Goal: Task Accomplishment & Management: Manage account settings

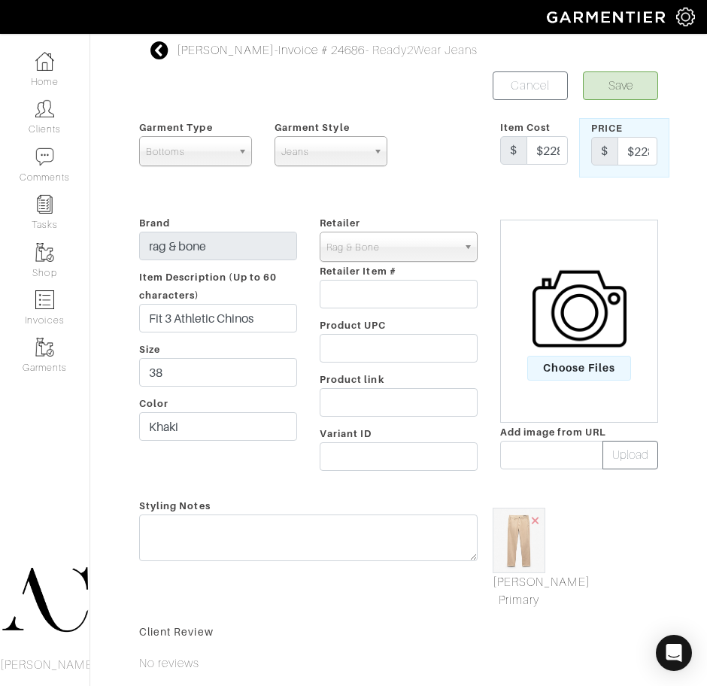
click at [160, 45] on icon at bounding box center [159, 50] width 19 height 18
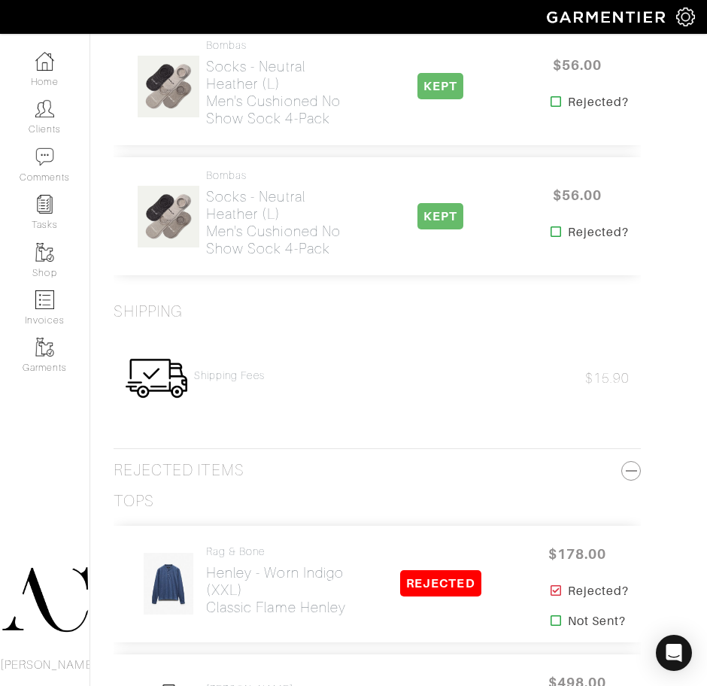
scroll to position [5843, 0]
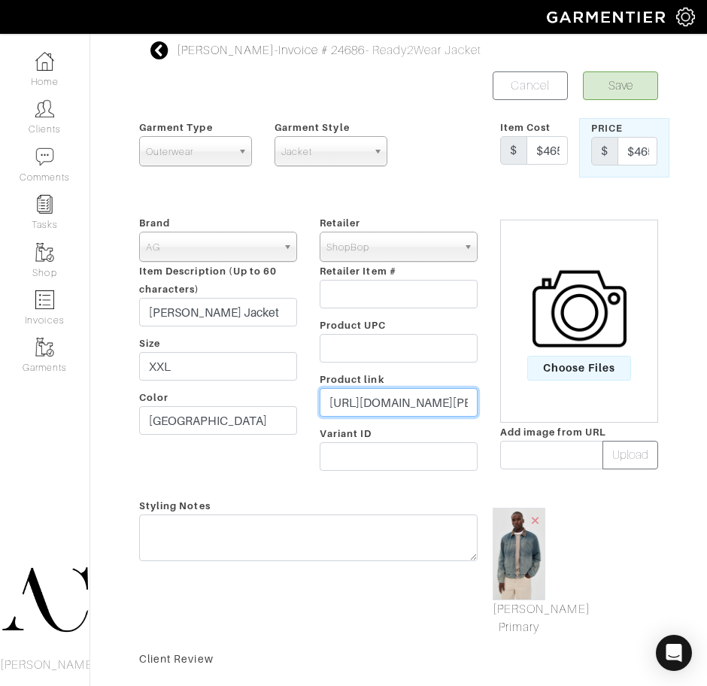
click at [383, 404] on input "https://www.shopbop.com/philip-zip-jacket-ag/vp/v=1/1567713521.htm?fm=orderhist…" at bounding box center [399, 402] width 158 height 29
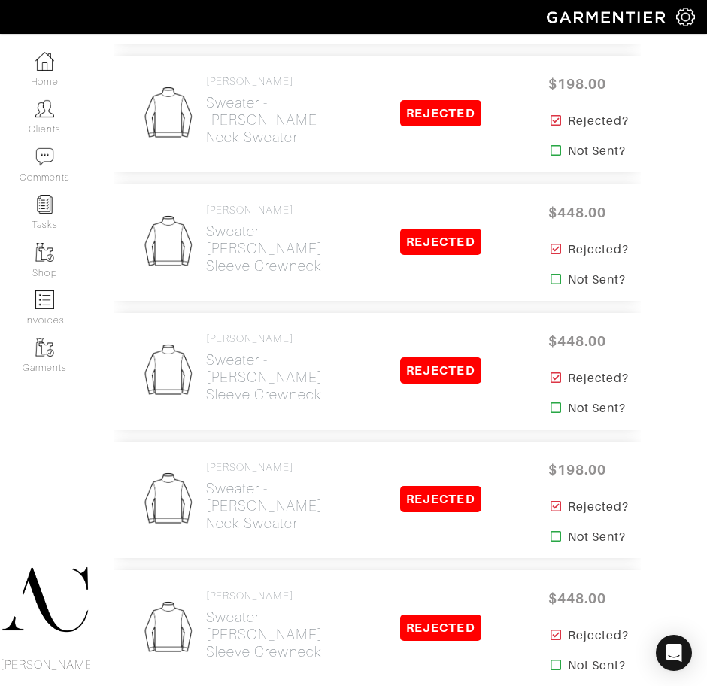
scroll to position [6507, 0]
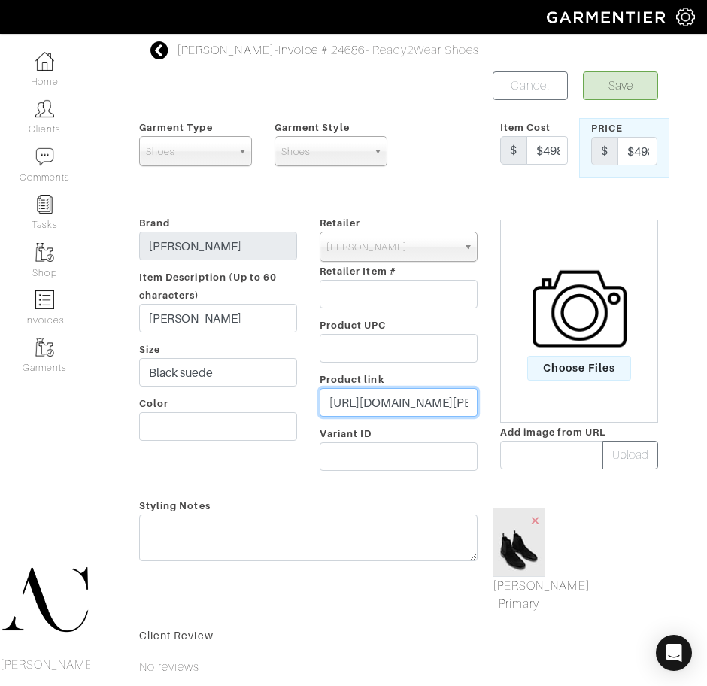
click at [404, 408] on input "https://www.johnvarvatos.com/shoes/boots/freeman-chelsea/F4222W25-Y2392-001.html" at bounding box center [399, 402] width 158 height 29
click at [156, 54] on icon at bounding box center [159, 50] width 19 height 18
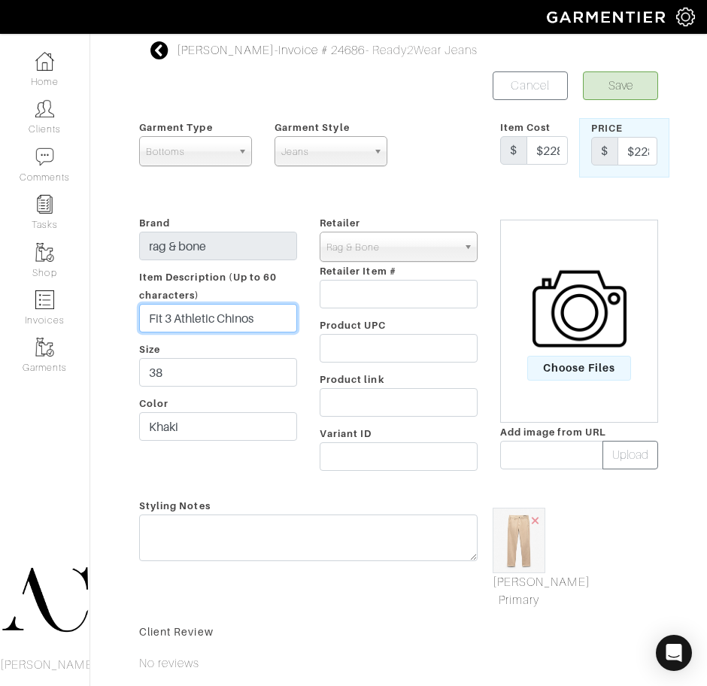
click at [223, 316] on input "Fit 3 Athletic Chinos" at bounding box center [218, 318] width 158 height 29
click at [228, 312] on input "Fit 3 Athletic Fit Jean" at bounding box center [218, 318] width 158 height 29
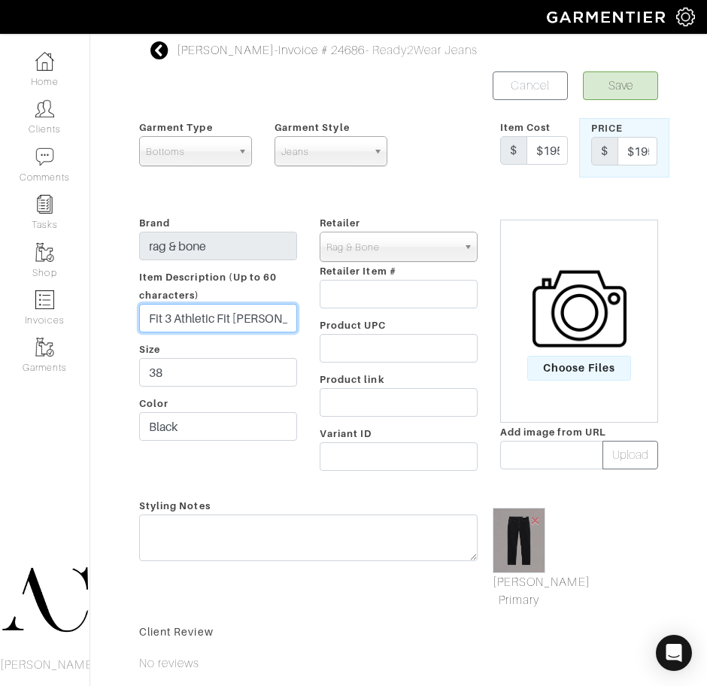
click at [228, 312] on input "Fit 3 Athletic Fit Jean" at bounding box center [218, 318] width 158 height 29
click at [205, 321] on input "Fit 2 Slim Jeans" at bounding box center [218, 318] width 158 height 29
click at [246, 307] on input "Fit 2 Slim Fit [PERSON_NAME]" at bounding box center [218, 318] width 158 height 29
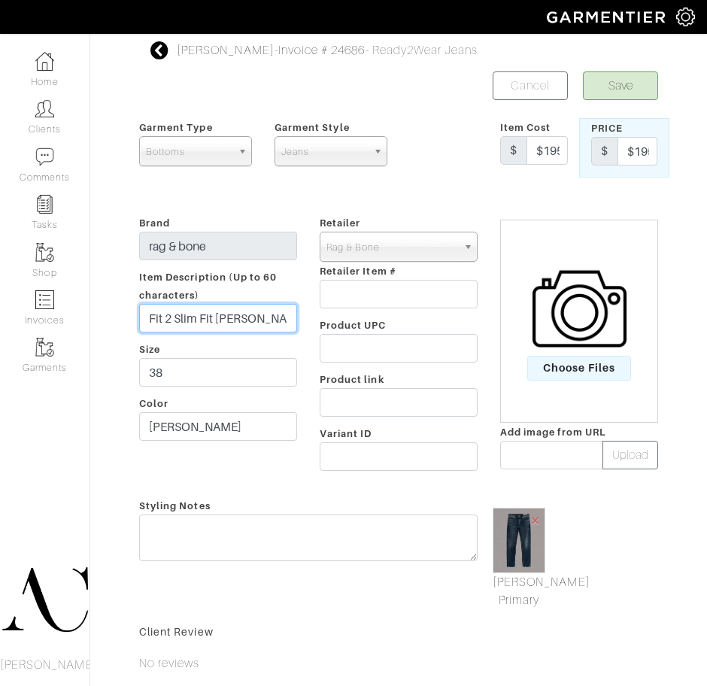
click at [246, 307] on input "Fit 2 Slim Fit [PERSON_NAME]" at bounding box center [218, 318] width 158 height 29
click at [246, 307] on input "Fit 2 Slim Fit Jean" at bounding box center [218, 318] width 158 height 29
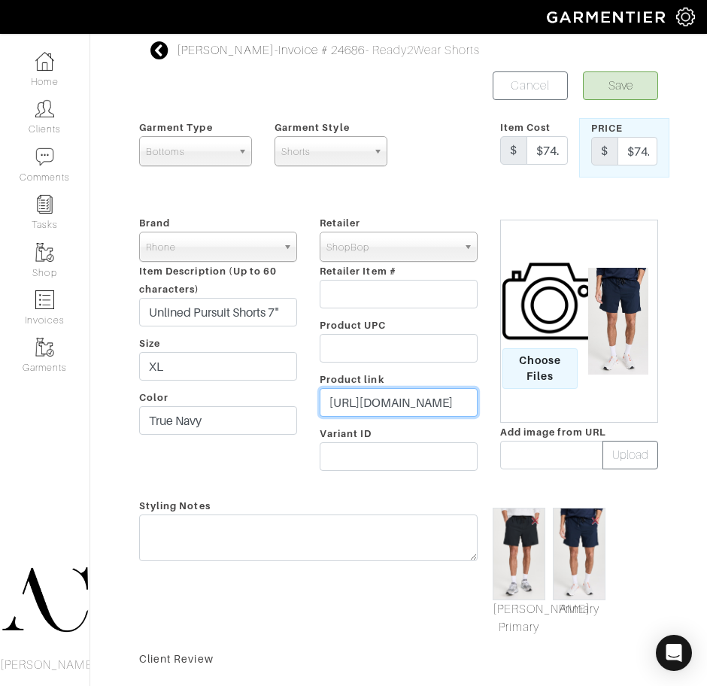
click at [377, 398] on input "https://www.shopbop.com/pursuit-short-rhone/vp/v=1/1532565101.htm?fm=orderhisto…" at bounding box center [399, 402] width 158 height 29
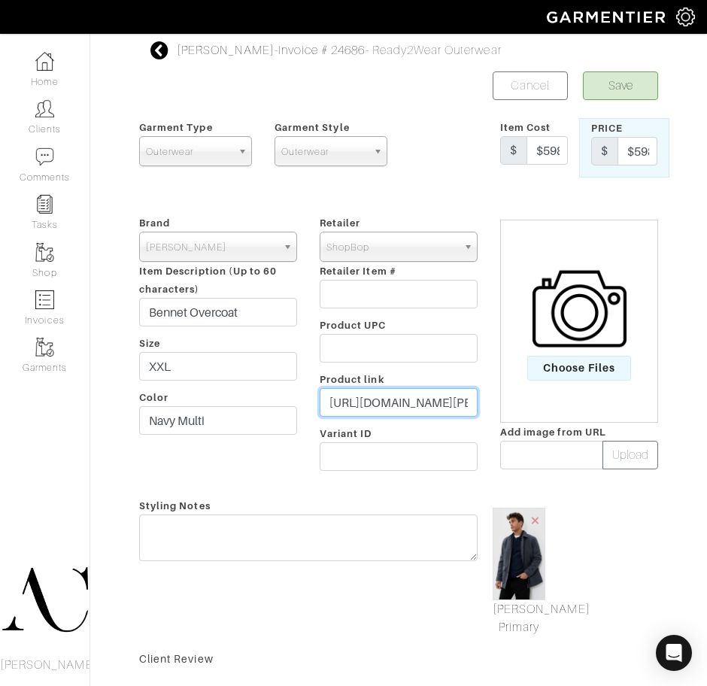
click at [432, 392] on input "https://www.shopbop.com/bennet-overcoat-billy-reid/vp/v=1/1532289269.htm?fm=ord…" at bounding box center [399, 402] width 158 height 29
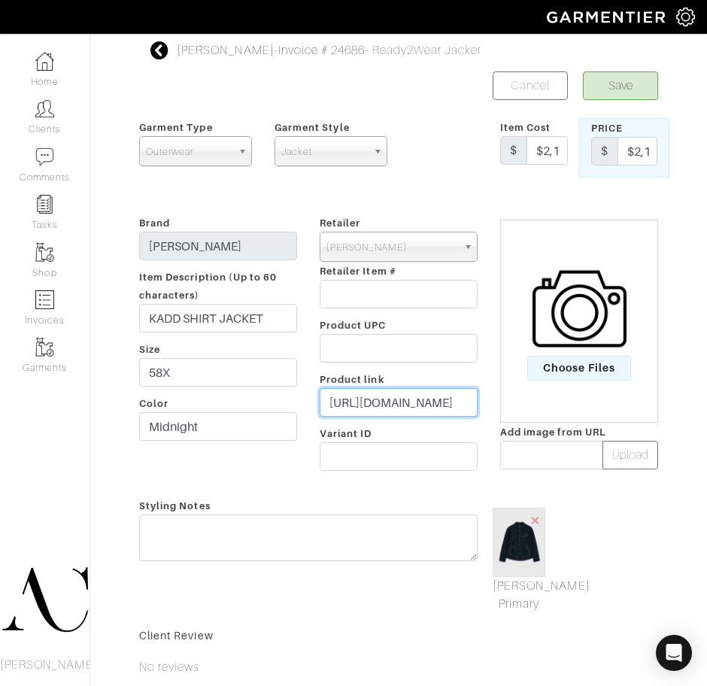
click at [422, 398] on input "[URL][DOMAIN_NAME]" at bounding box center [399, 402] width 158 height 29
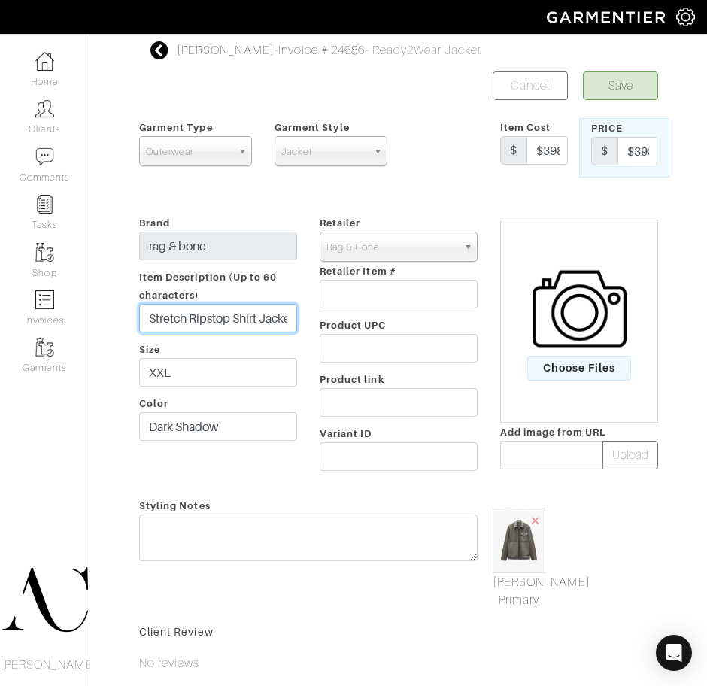
click at [211, 324] on input "Stretch Ripstop Shirt Jacket" at bounding box center [218, 318] width 158 height 29
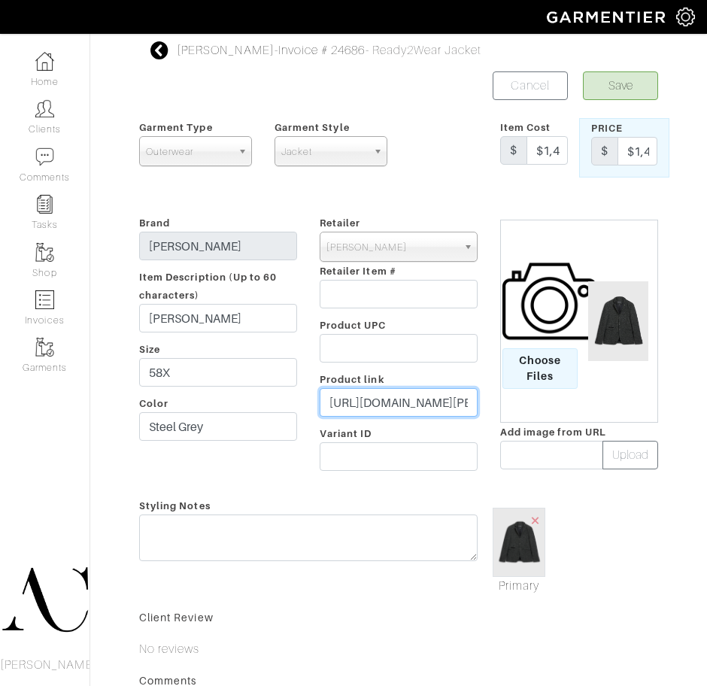
click at [370, 407] on input "https://www.johnvarvatos.com/wallace-jacket/JVSO2104Z4-EEFA-024.html" at bounding box center [399, 402] width 158 height 29
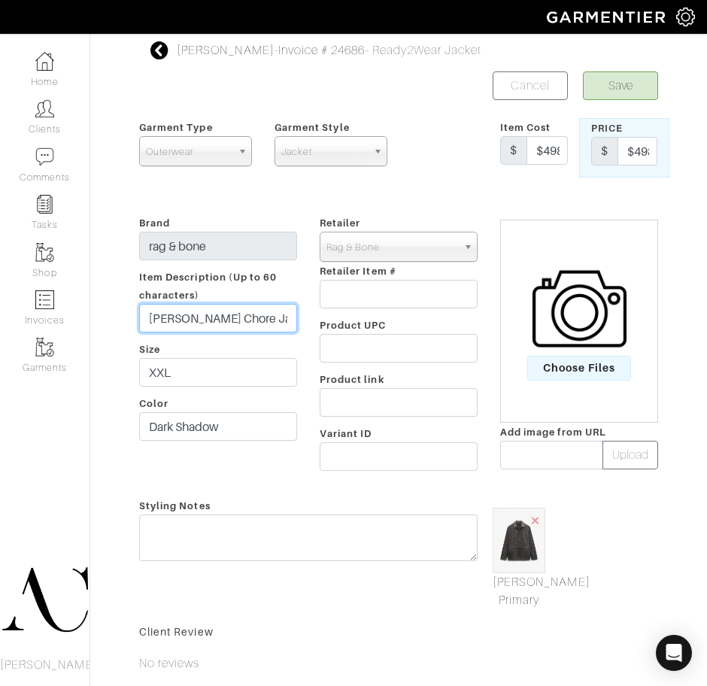
click at [271, 314] on input "[PERSON_NAME] Chore Jacket" at bounding box center [218, 318] width 158 height 29
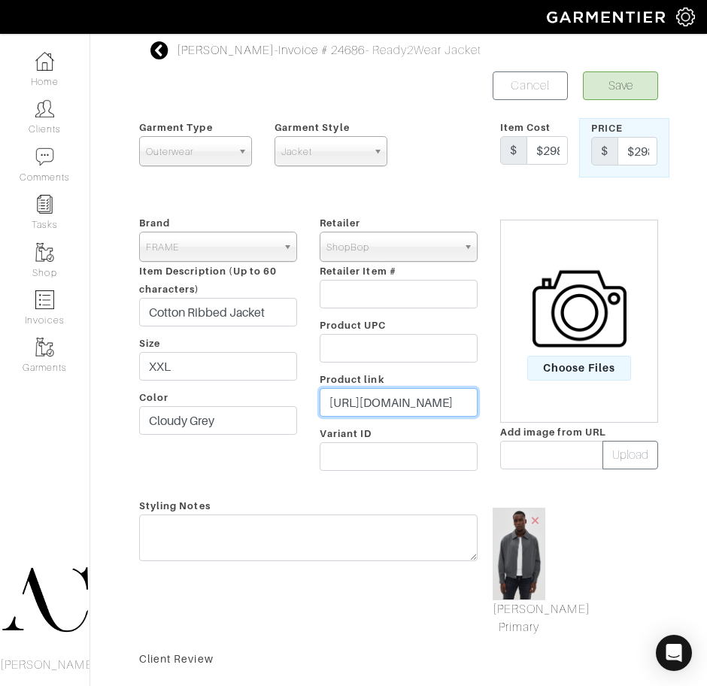
click at [402, 388] on input "https://www.shopbop.com/cotton-ribbed-jacket-frame/vp/v=1/1570824242.htm?fm=ord…" at bounding box center [399, 402] width 158 height 29
click at [375, 400] on input "[URL][DOMAIN_NAME][PERSON_NAME]" at bounding box center [399, 402] width 158 height 29
click at [375, 400] on input "https://www.shopbop.com/murphy-jacket-precision-ponte-theory/vp/v=1/1526335867.…" at bounding box center [399, 402] width 158 height 29
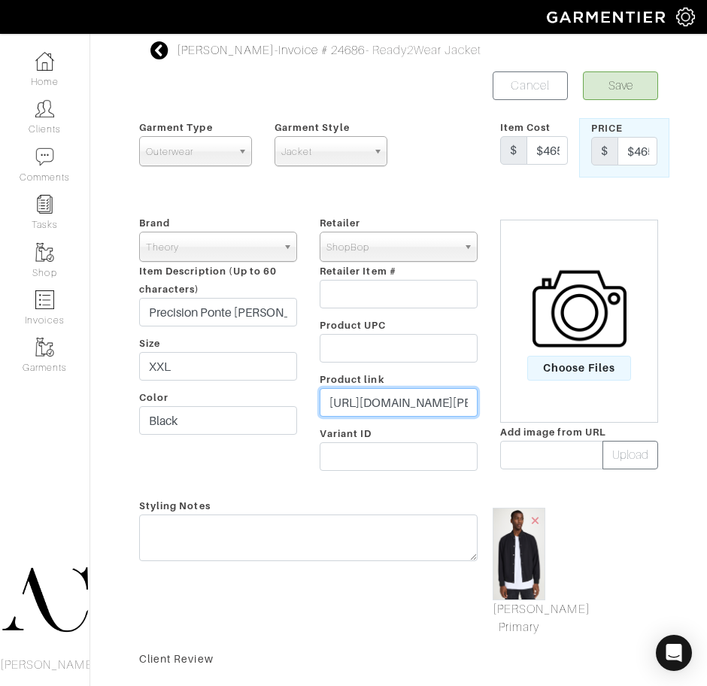
click at [375, 400] on input "https://www.shopbop.com/murphy-jacket-precision-ponte-theory/vp/v=1/1526335867.…" at bounding box center [399, 402] width 158 height 29
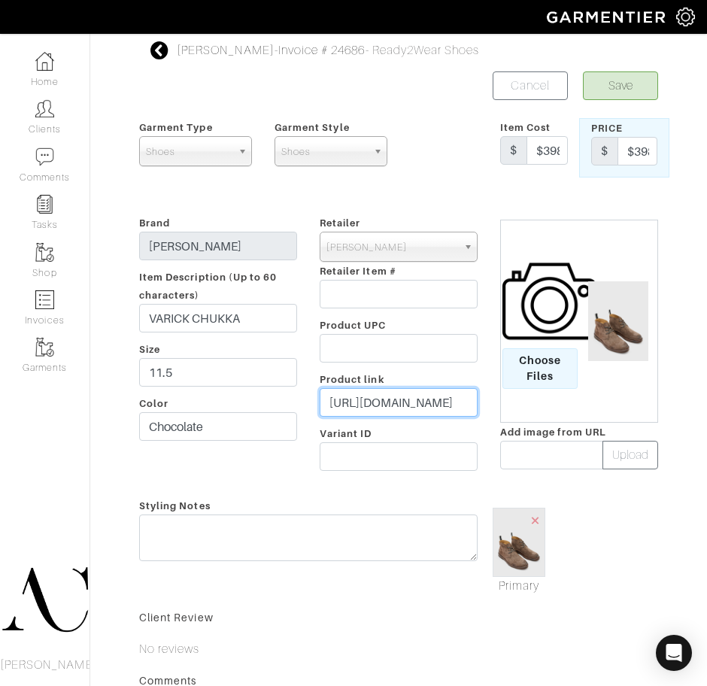
click at [410, 408] on input "https://www.johnvarvatos.com/shoes/boots/varick-chukka/F4228W25-Y2392-294.html" at bounding box center [399, 402] width 158 height 29
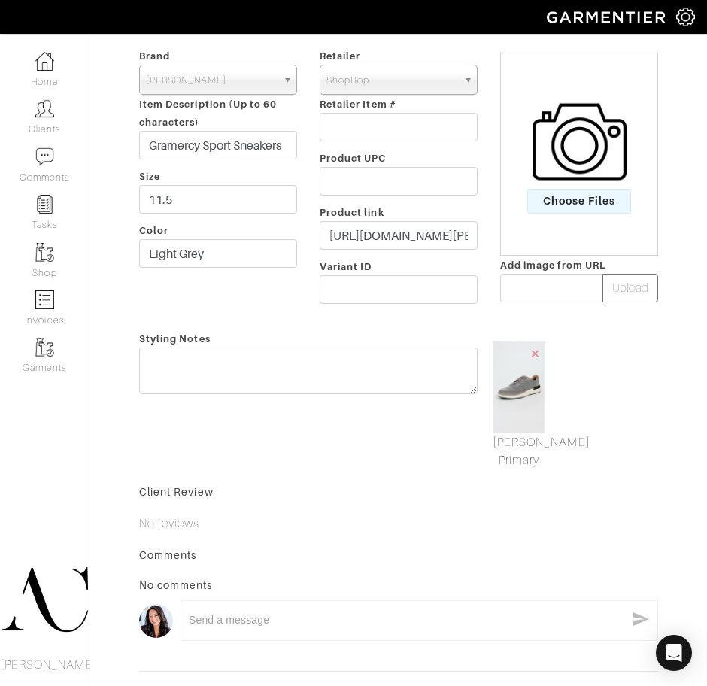
scroll to position [165, 0]
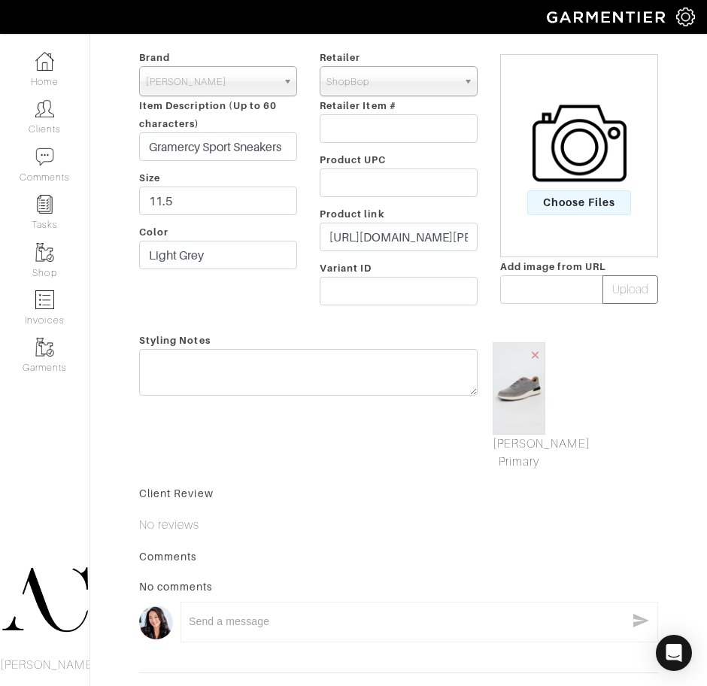
drag, startPoint x: 720, startPoint y: 91, endPoint x: 720, endPoint y: 208, distance: 116.5
click at [707, 208] on html "AC.Styles Ashley Capps Home Clients Invoices Comments Reminders Stylists Shop M…" at bounding box center [353, 309] width 707 height 949
click at [353, 236] on input "https://www.shopbop.com/gramercy-sport-sneaker-allen-edmonds/vp/v=1/1558380418.…" at bounding box center [399, 237] width 158 height 29
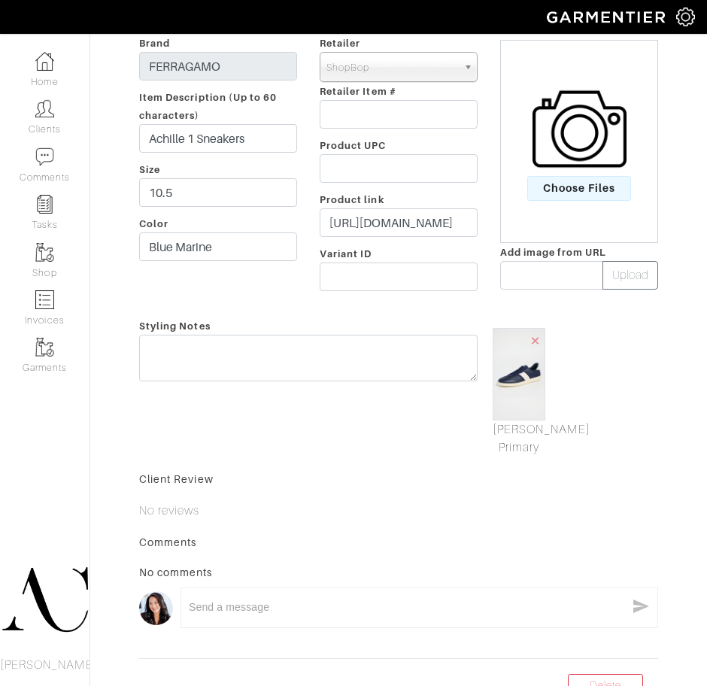
scroll to position [150, 0]
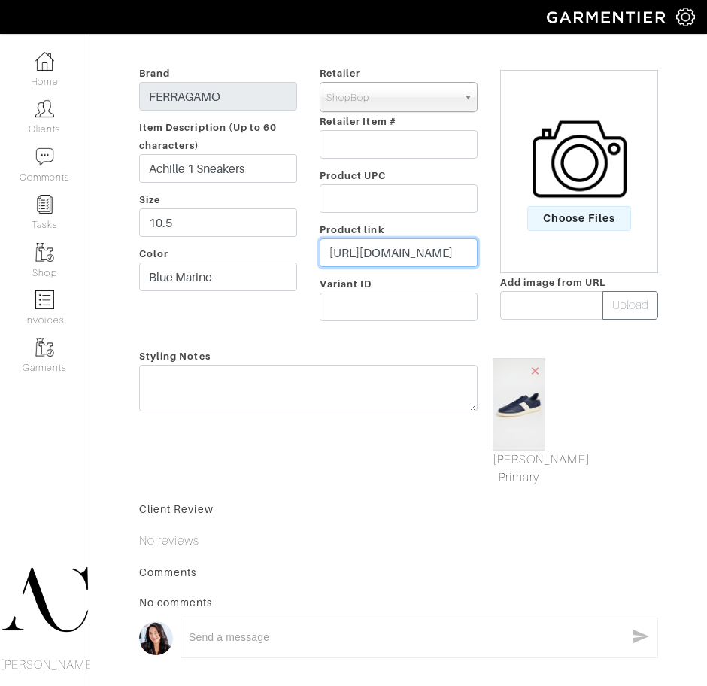
click at [398, 243] on input "https://www.shopbop.com/achille-sneakers-ferragamo/vp/v=1/1549878452.htm?fm=ord…" at bounding box center [399, 252] width 158 height 29
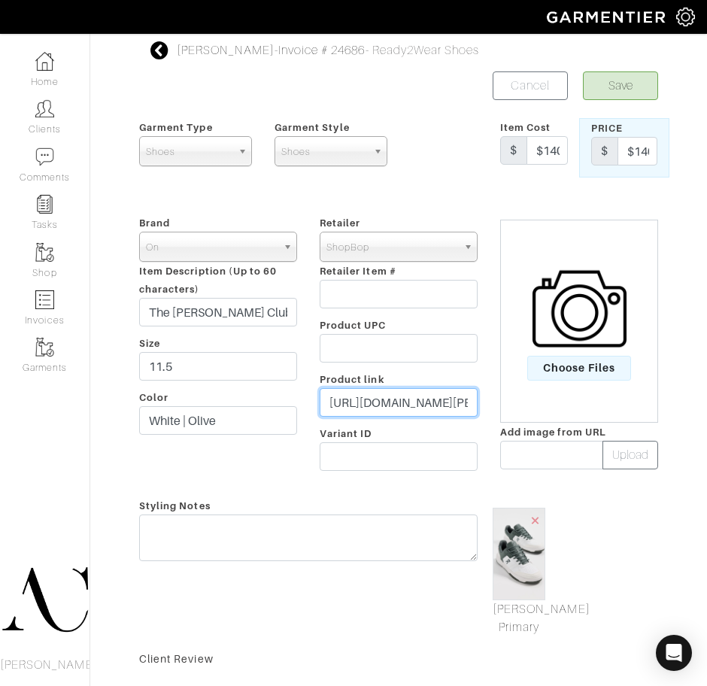
click at [387, 405] on input "[URL][DOMAIN_NAME][PERSON_NAME]" at bounding box center [399, 402] width 158 height 29
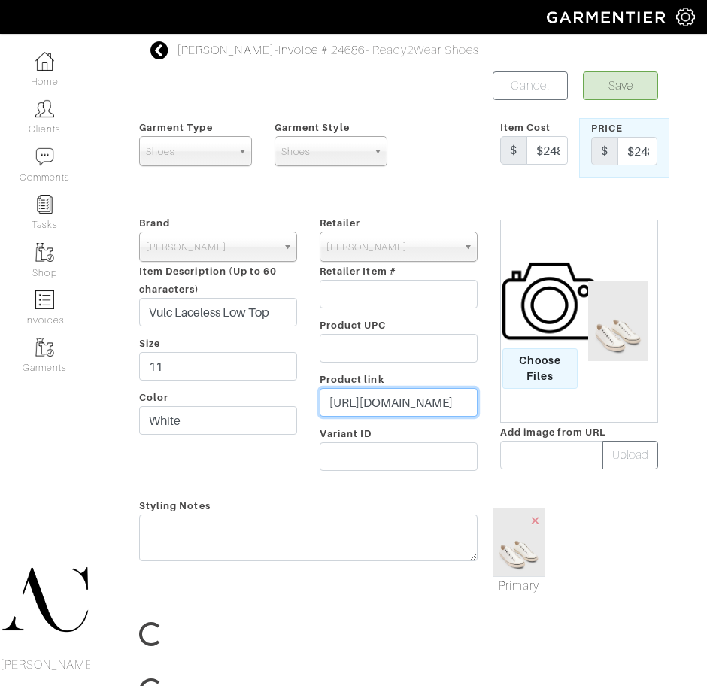
click at [407, 401] on input "https://www.johnvarvatos.com/search?q=VULC+LACELESS+" at bounding box center [399, 402] width 158 height 29
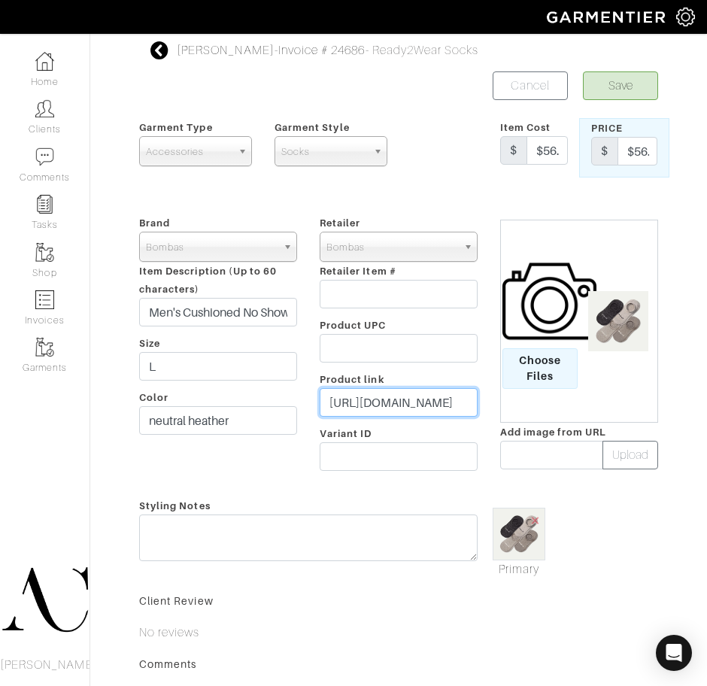
click at [360, 404] on input "[URL][DOMAIN_NAME]" at bounding box center [399, 402] width 158 height 29
click at [359, 390] on input "[URL][DOMAIN_NAME]" at bounding box center [399, 402] width 158 height 29
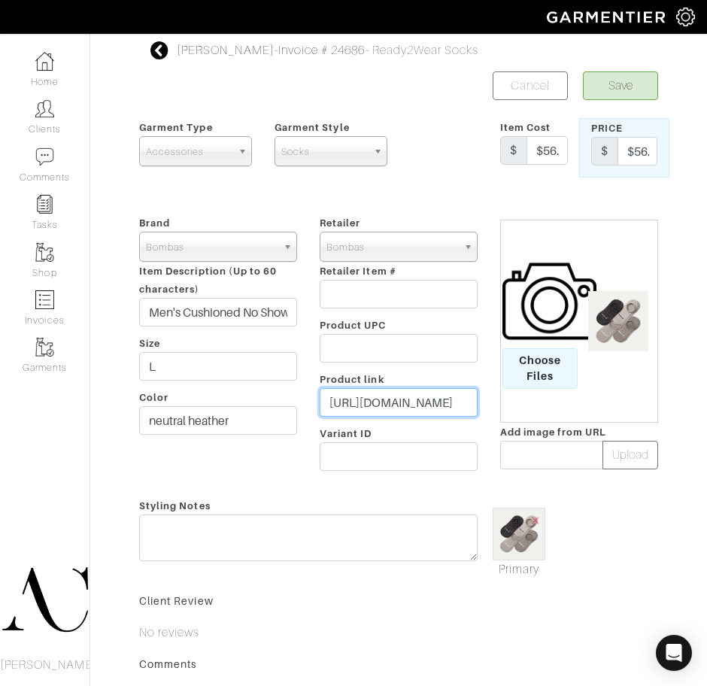
click at [359, 390] on input "[URL][DOMAIN_NAME]" at bounding box center [399, 402] width 158 height 29
